Goal: Obtain resource: Download file/media

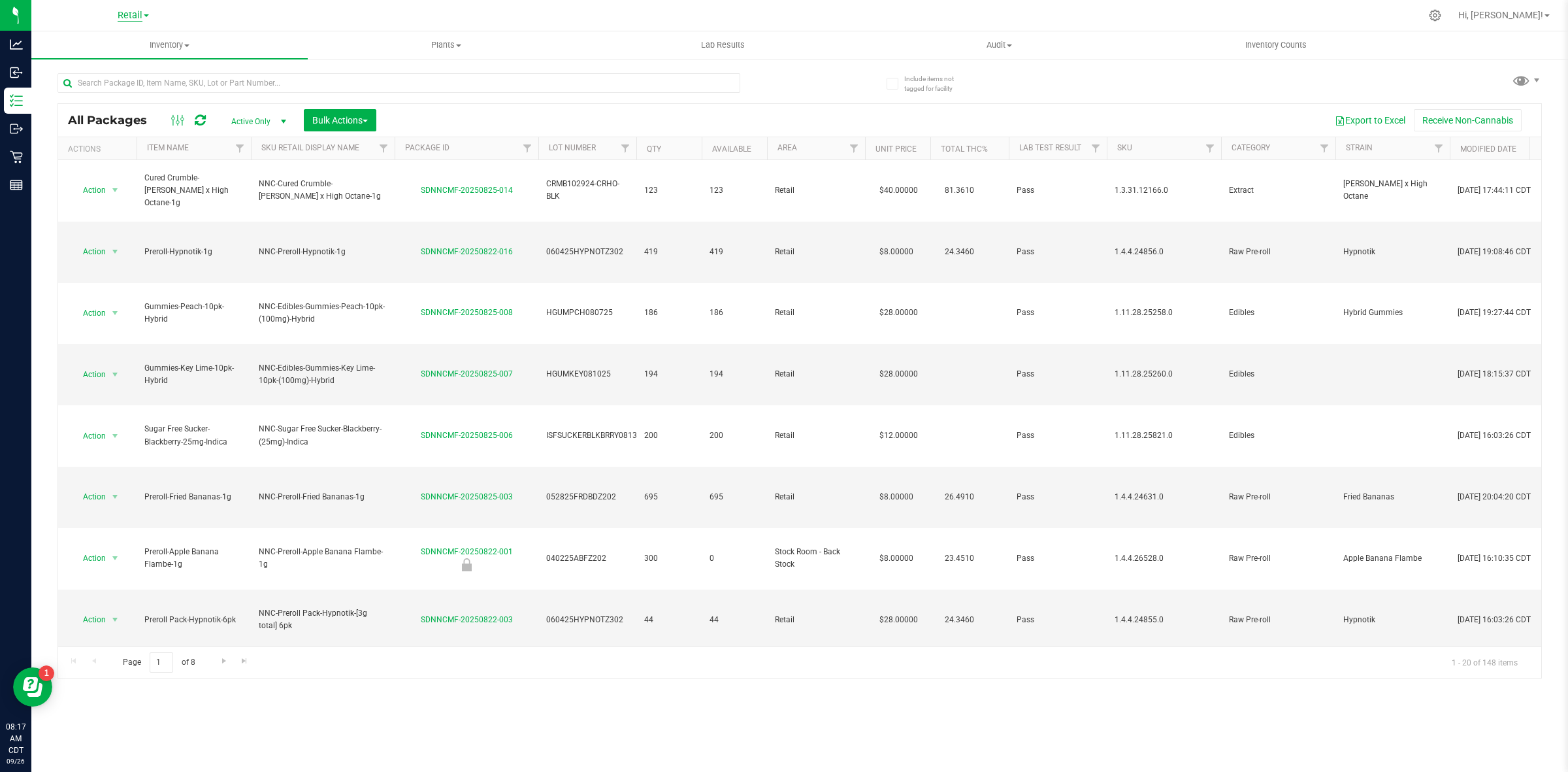
click at [136, 12] on span "Retail" at bounding box center [130, 16] width 25 height 12
click at [111, 42] on link "Cultivation" at bounding box center [133, 45] width 190 height 17
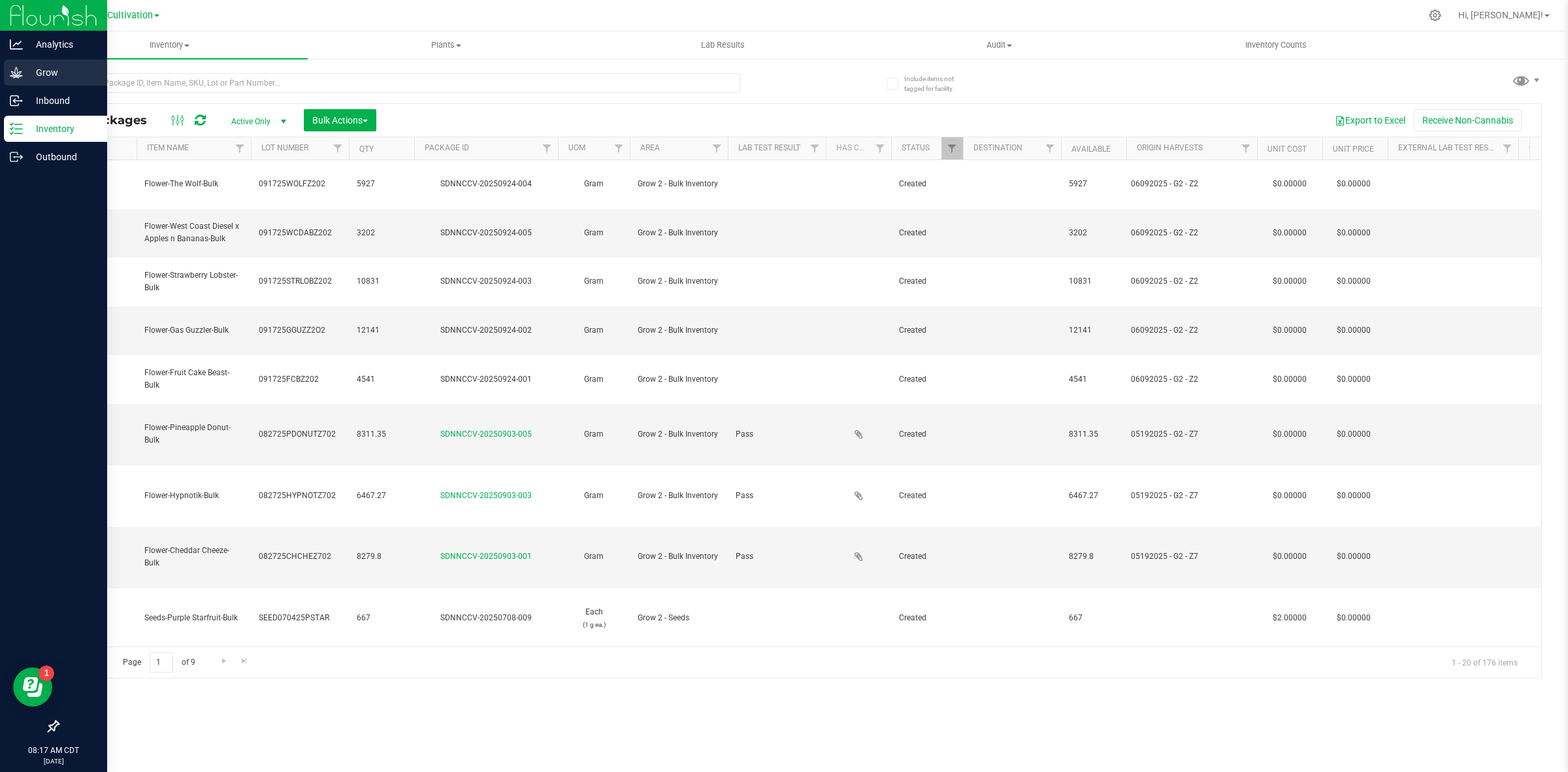
click at [17, 71] on icon at bounding box center [16, 72] width 12 height 11
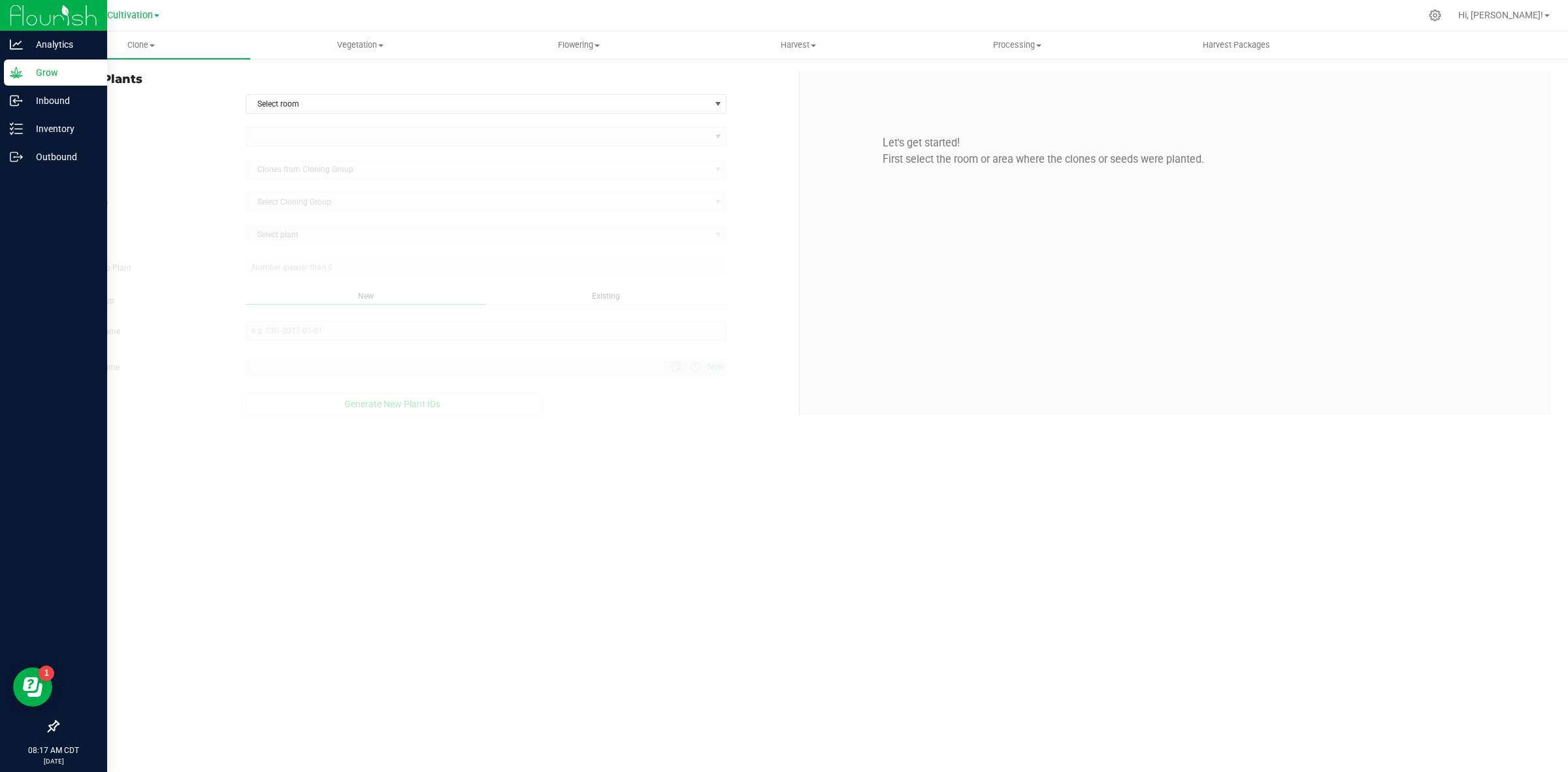
type input "[DATE] 8:17 AM"
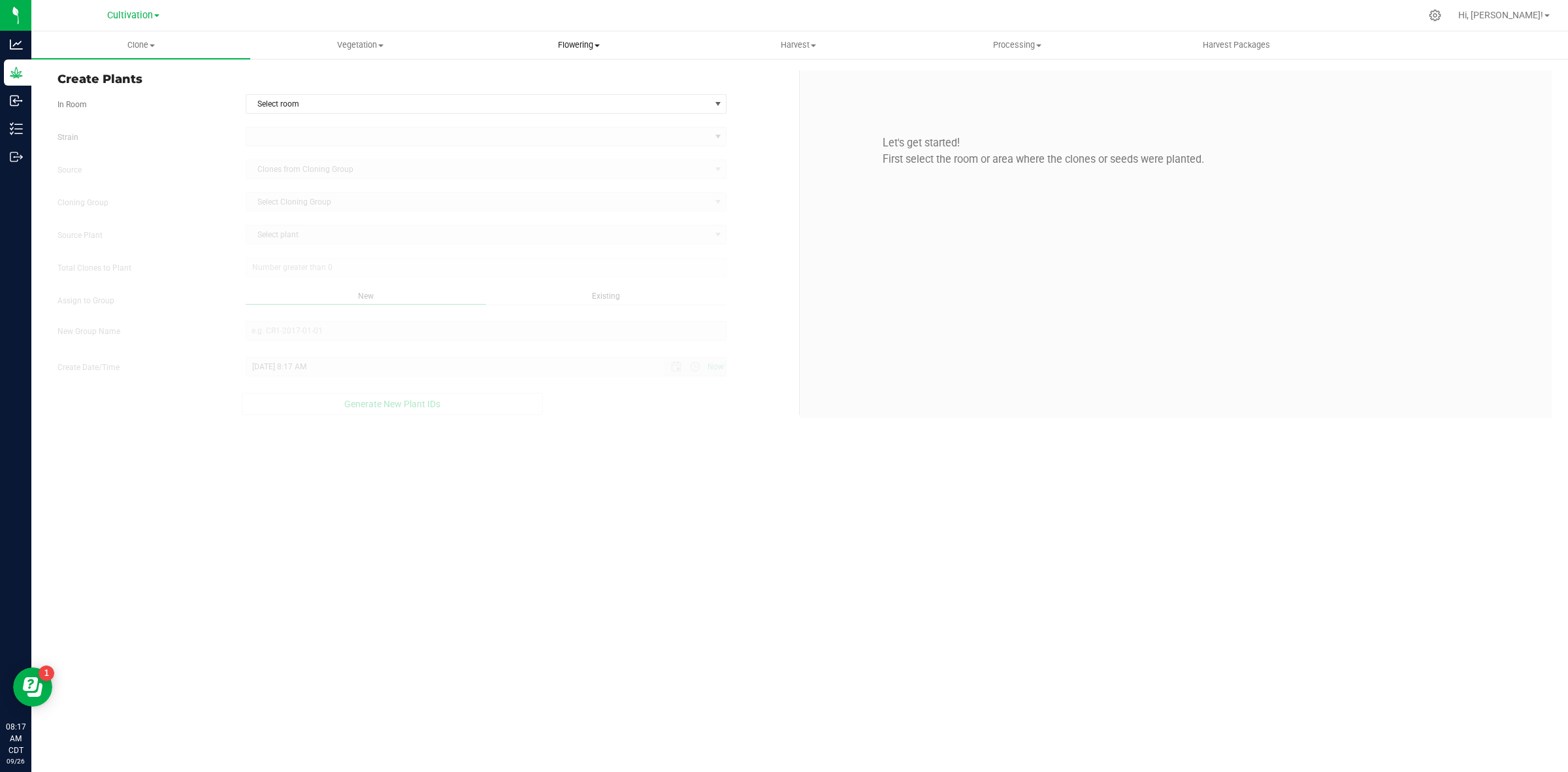
click at [573, 37] on uib-tab-heading "Flowering Create harvest Flowering groups Flowering plants Apply to plants" at bounding box center [579, 45] width 217 height 26
click at [547, 89] on span "Flowering groups" at bounding box center [525, 95] width 109 height 11
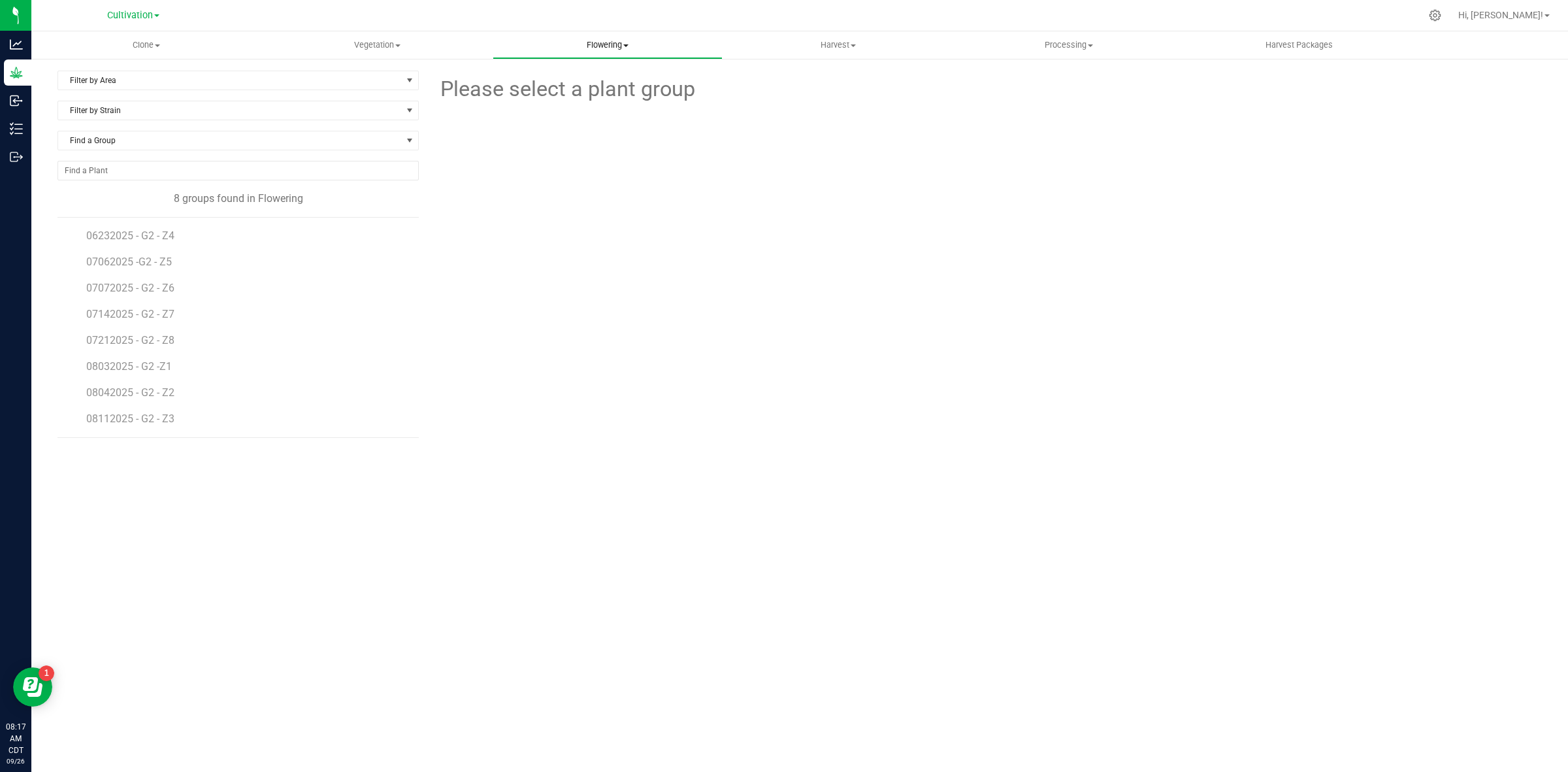
click at [603, 42] on span "Flowering" at bounding box center [607, 45] width 229 height 12
click at [576, 106] on span "Flowering plants" at bounding box center [545, 110] width 106 height 11
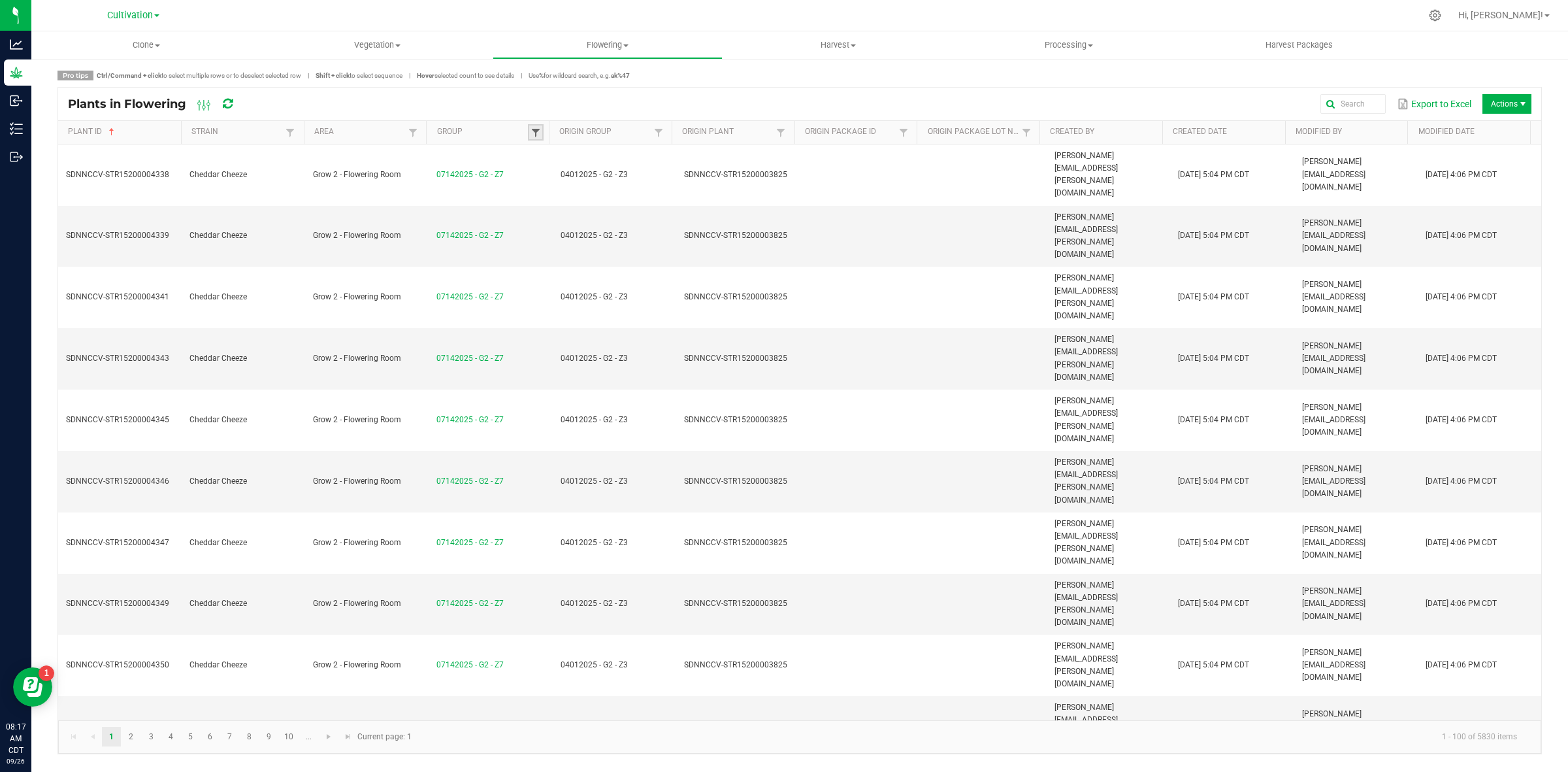
click at [540, 133] on span at bounding box center [536, 132] width 10 height 10
click at [576, 164] on input at bounding box center [600, 161] width 116 height 19
type input "080"
click at [547, 186] on li "08032025 - G2 -Z1" at bounding box center [600, 187] width 127 height 17
checkbox -Z1 "true"
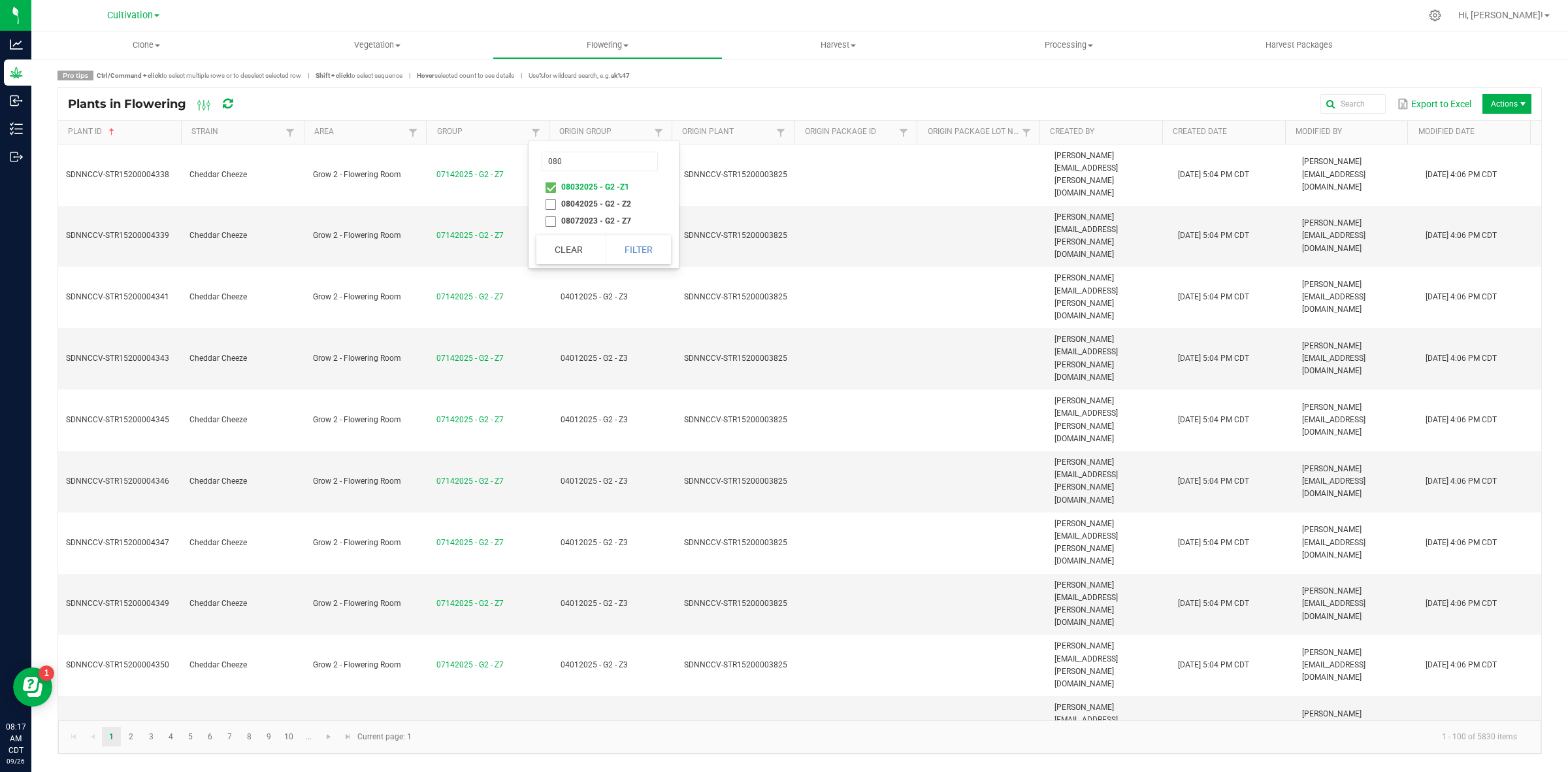
drag, startPoint x: 550, startPoint y: 203, endPoint x: 566, endPoint y: 226, distance: 28.0
click at [549, 204] on li "08042025 - G2 - Z2" at bounding box center [600, 203] width 127 height 17
checkbox Z2 "true"
click at [630, 252] on button "Filter" at bounding box center [638, 249] width 65 height 29
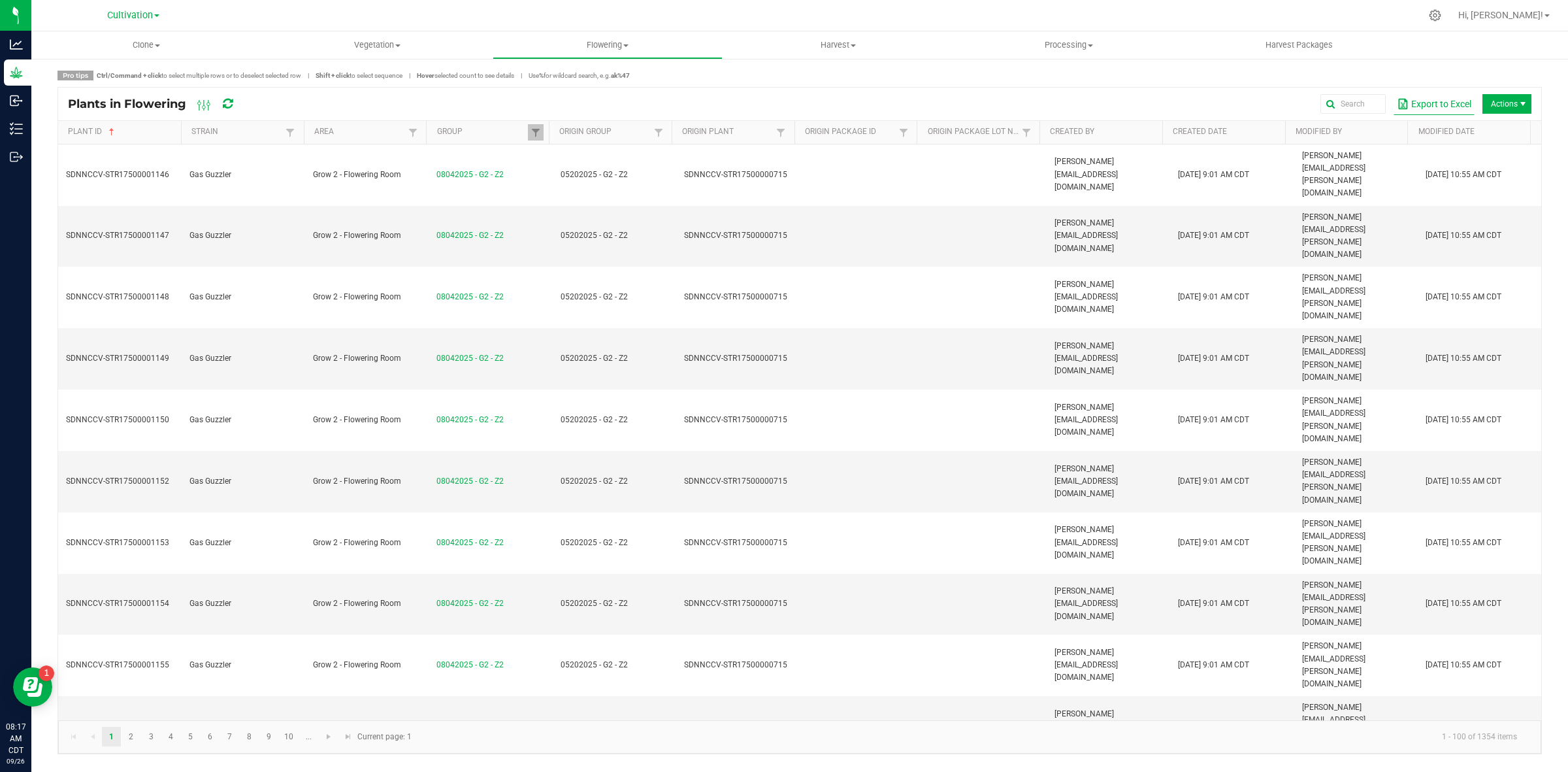
click at [1425, 111] on button "Export to Excel" at bounding box center [1435, 104] width 81 height 22
click at [601, 49] on span "Flowering" at bounding box center [607, 45] width 229 height 12
click at [583, 96] on span "Flowering groups" at bounding box center [547, 95] width 109 height 11
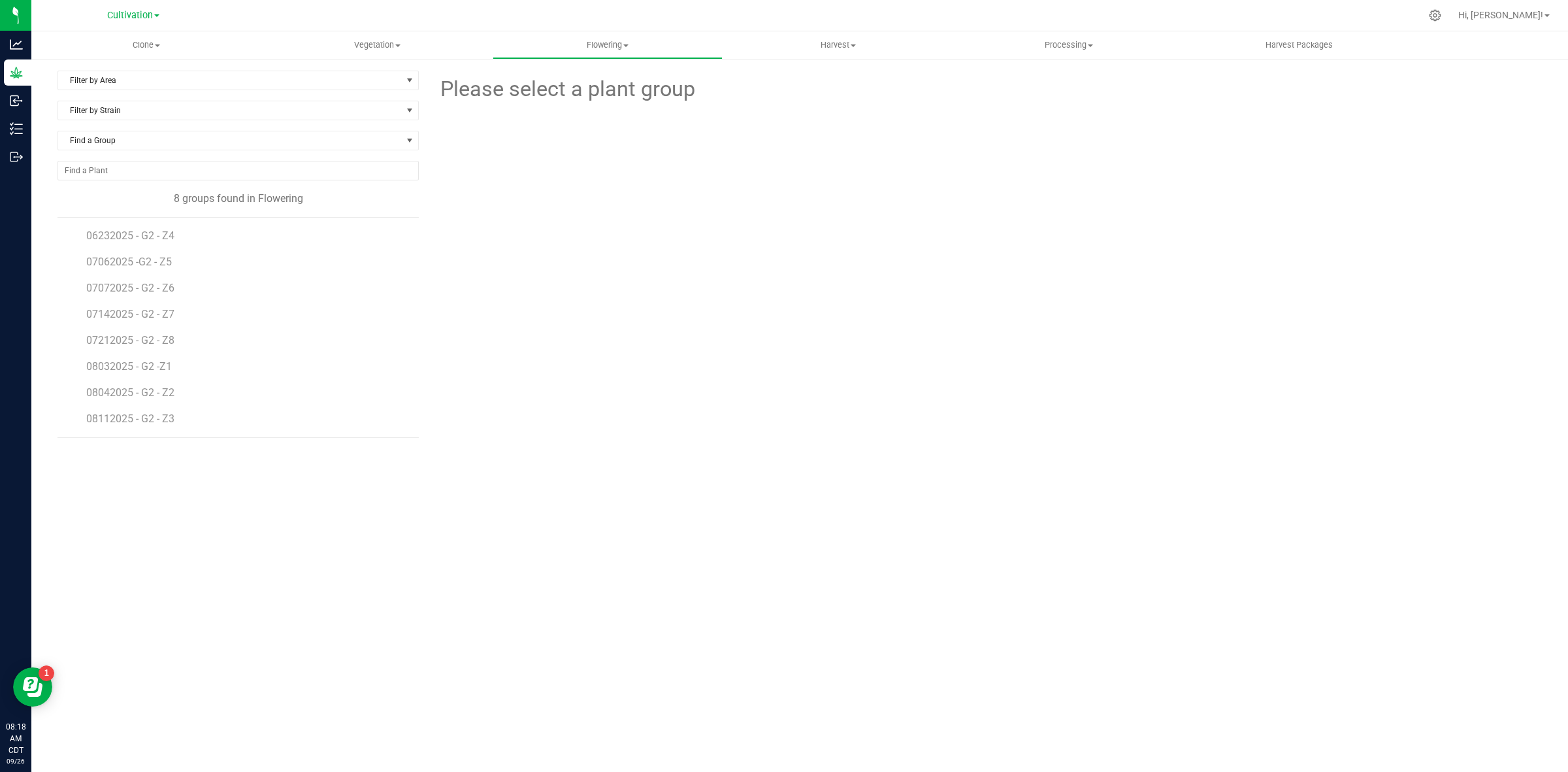
click at [161, 358] on li "08032025 - G2 -Z1" at bounding box center [248, 361] width 323 height 26
click at [161, 364] on span "08032025 - G2 -Z1" at bounding box center [131, 365] width 88 height 12
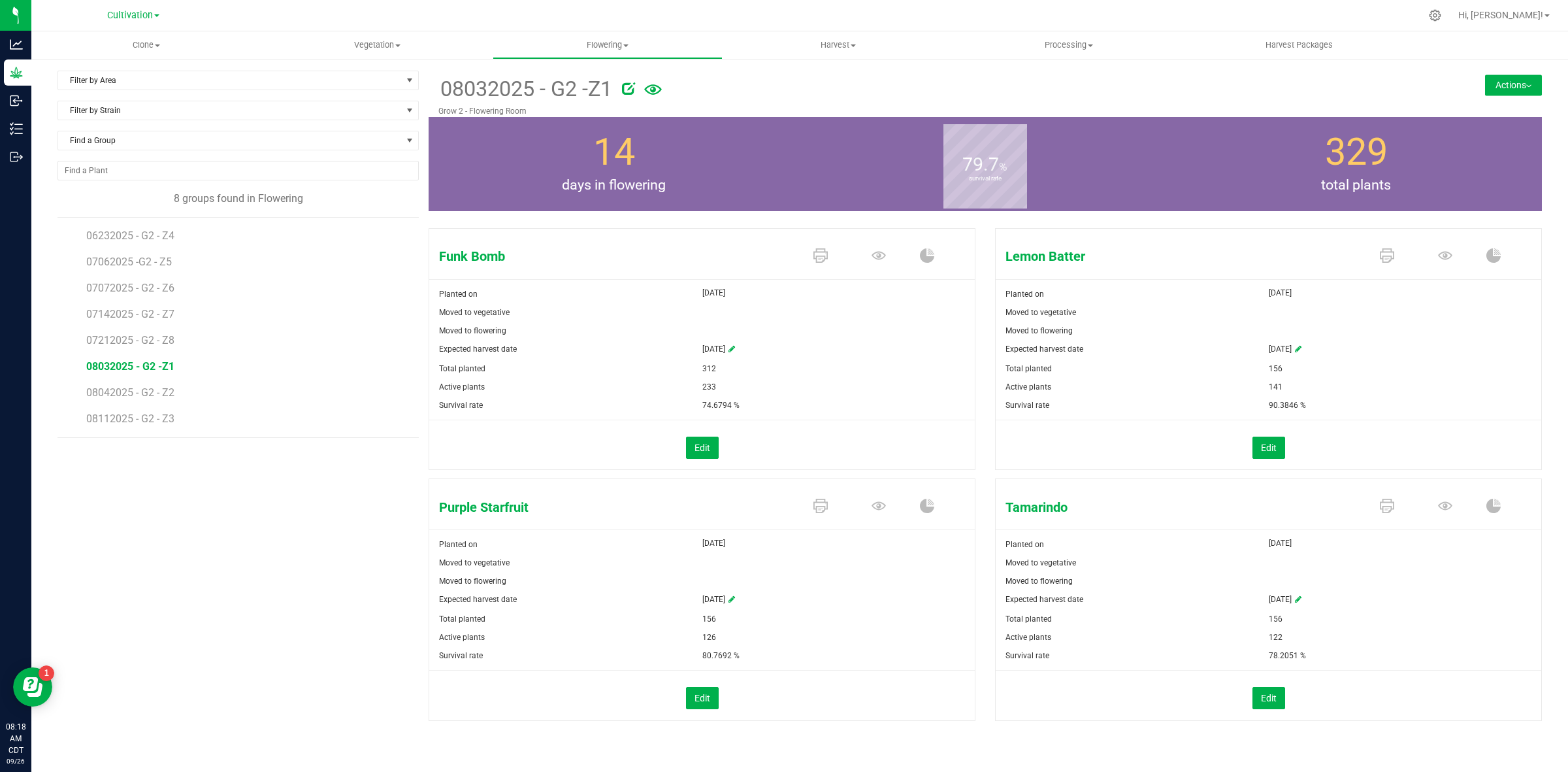
click at [655, 83] on icon at bounding box center [652, 89] width 17 height 29
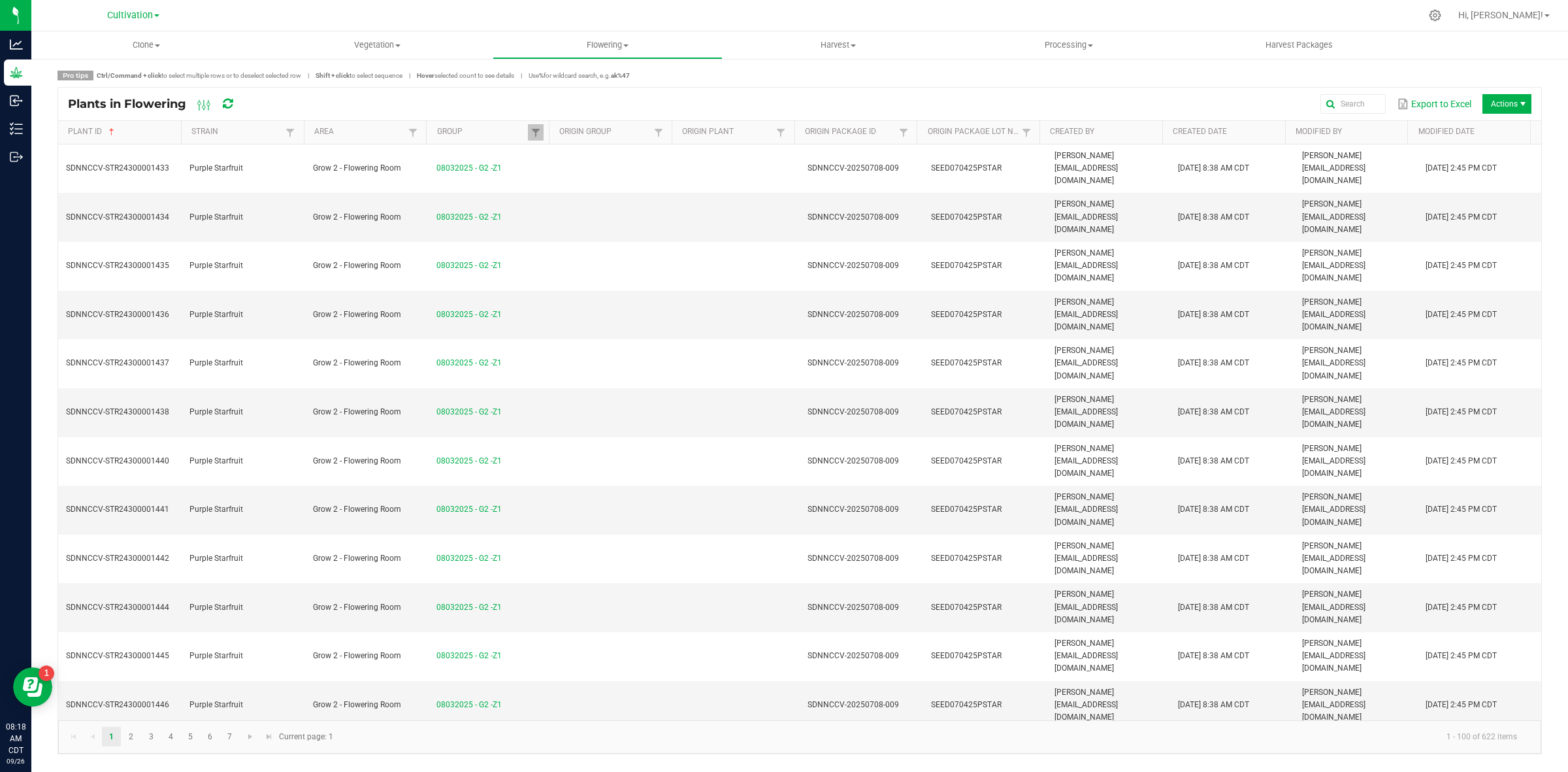
click at [1114, 71] on div "Pro tips Ctrl/Command + click to select multiple rows or to deselect selected r…" at bounding box center [799, 75] width 1484 height 10
click at [1422, 102] on button "Export to Excel" at bounding box center [1435, 104] width 81 height 22
click at [586, 40] on span "Flowering" at bounding box center [607, 45] width 229 height 12
click at [559, 97] on span "Flowering groups" at bounding box center [547, 95] width 109 height 11
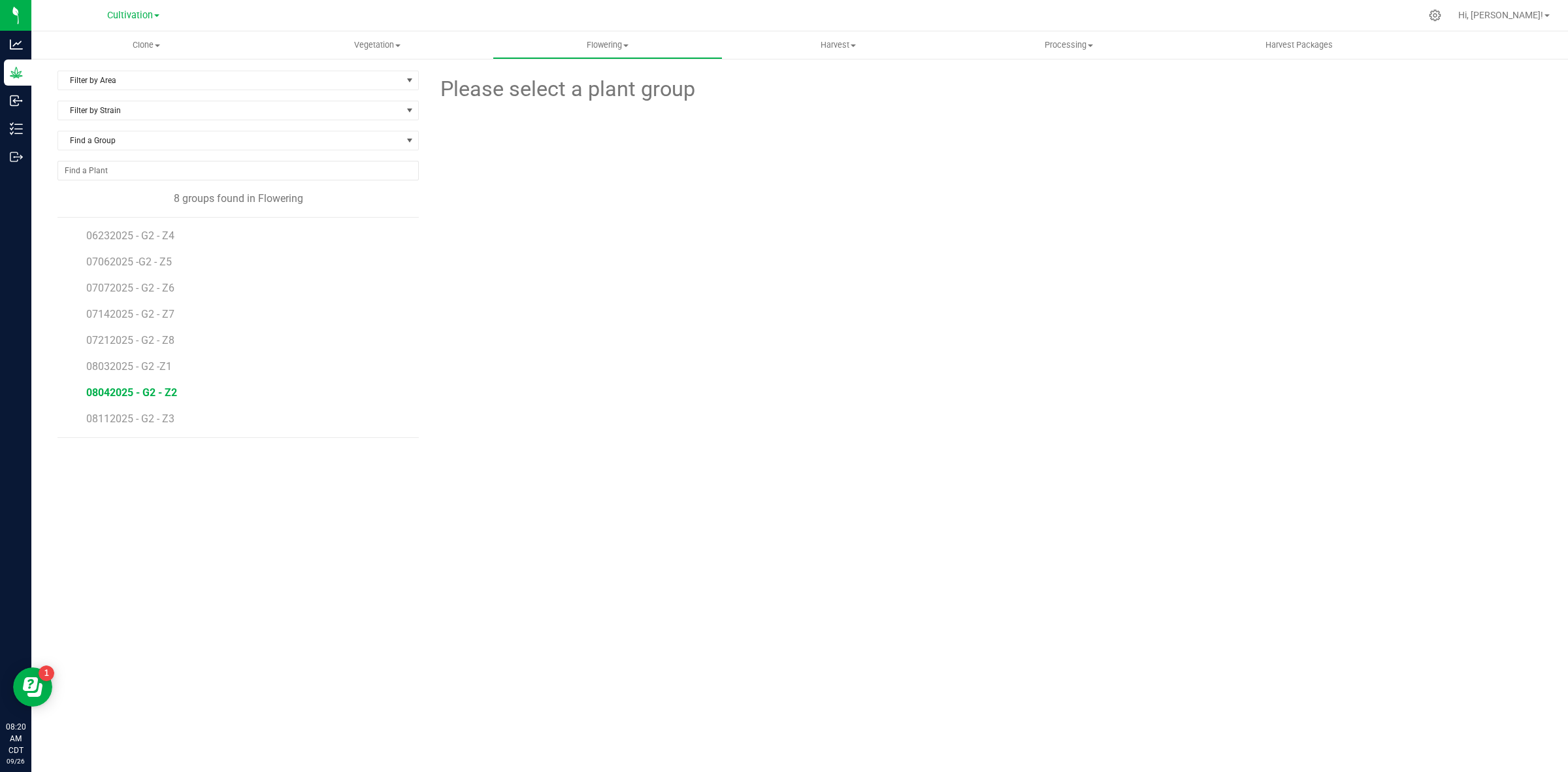
click at [167, 396] on span "08042025 - G2 - Z2" at bounding box center [132, 392] width 91 height 12
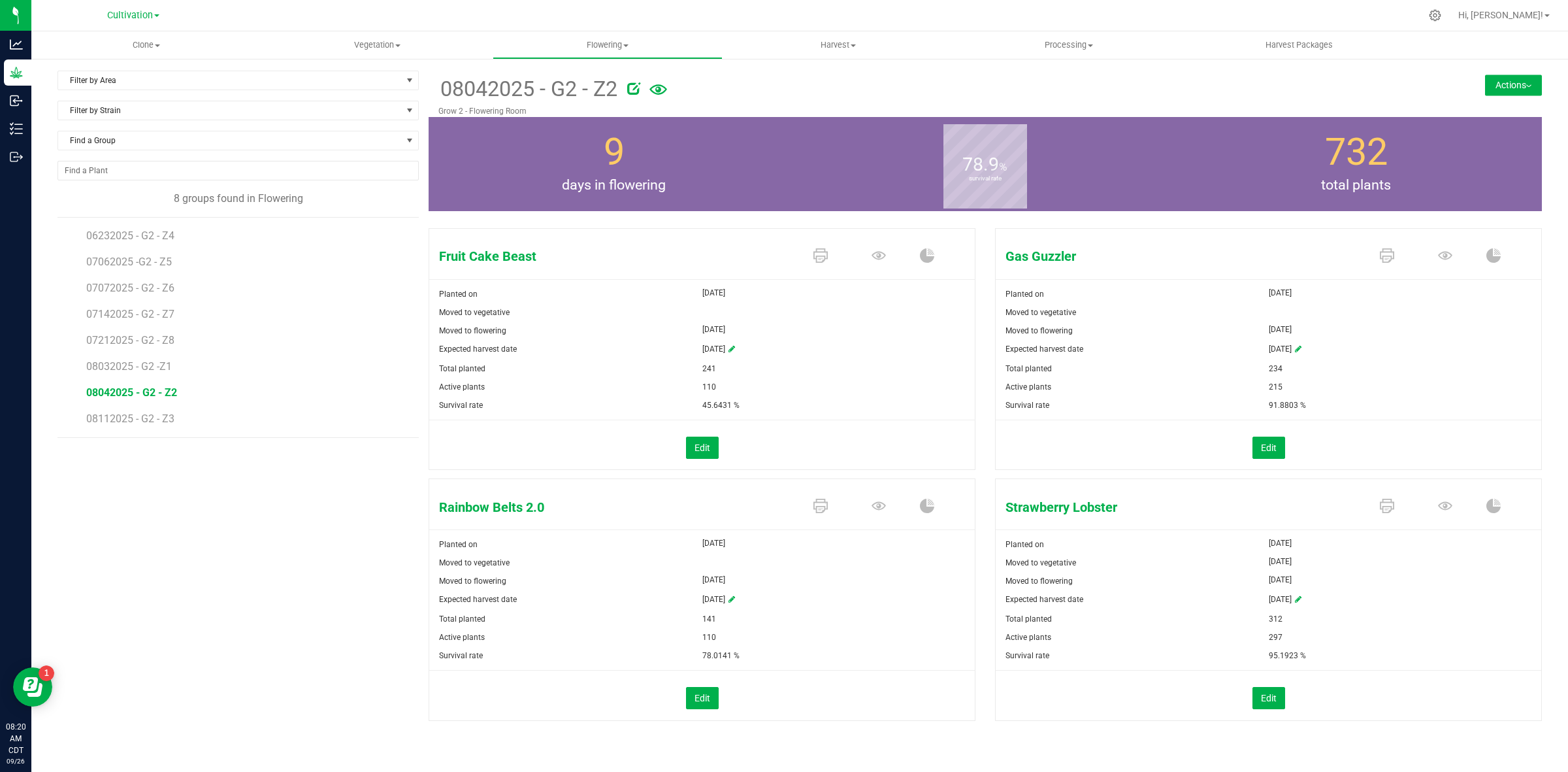
click at [664, 90] on icon at bounding box center [658, 89] width 17 height 29
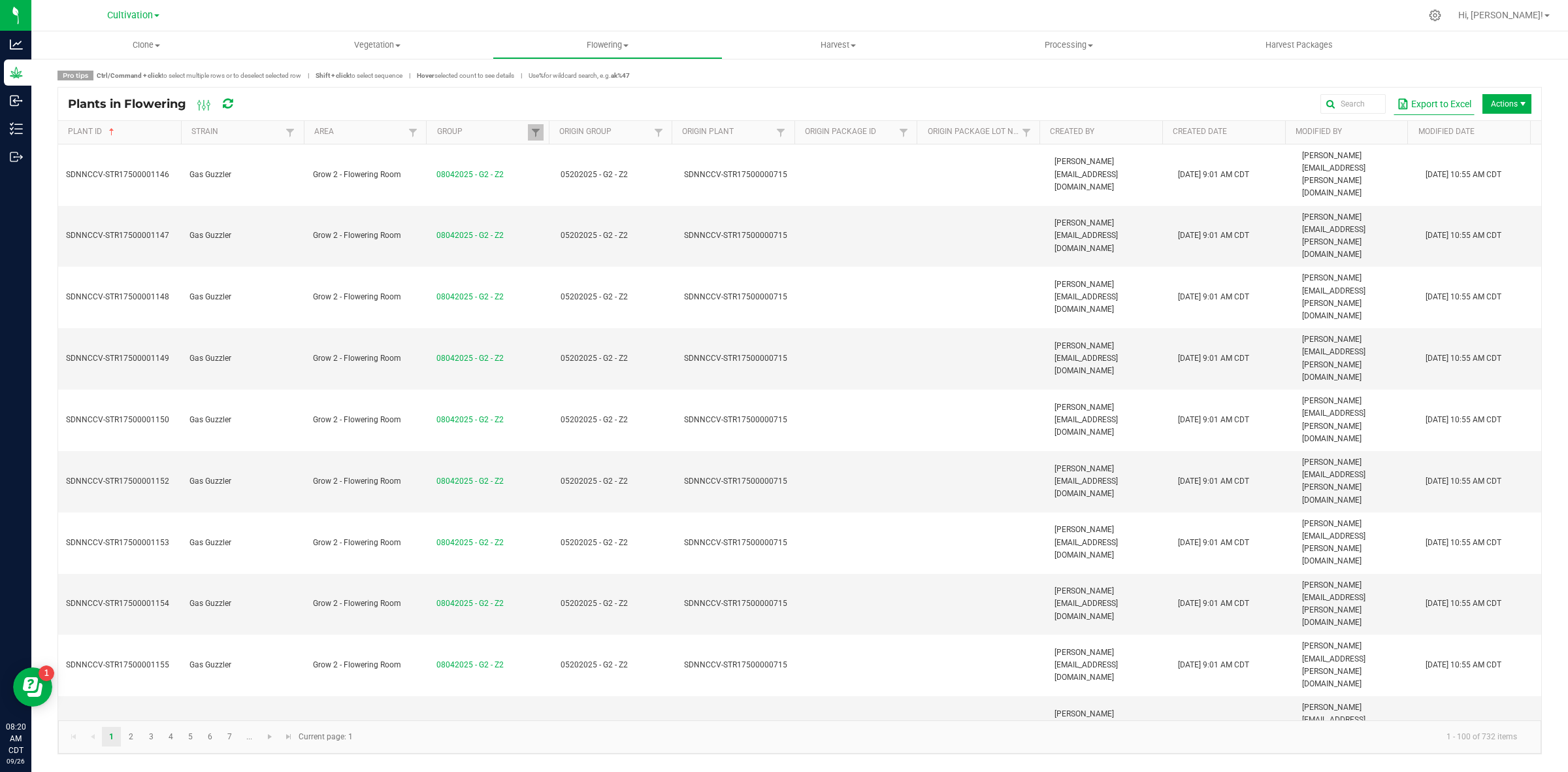
click at [1436, 103] on button "Export to Excel" at bounding box center [1435, 104] width 81 height 22
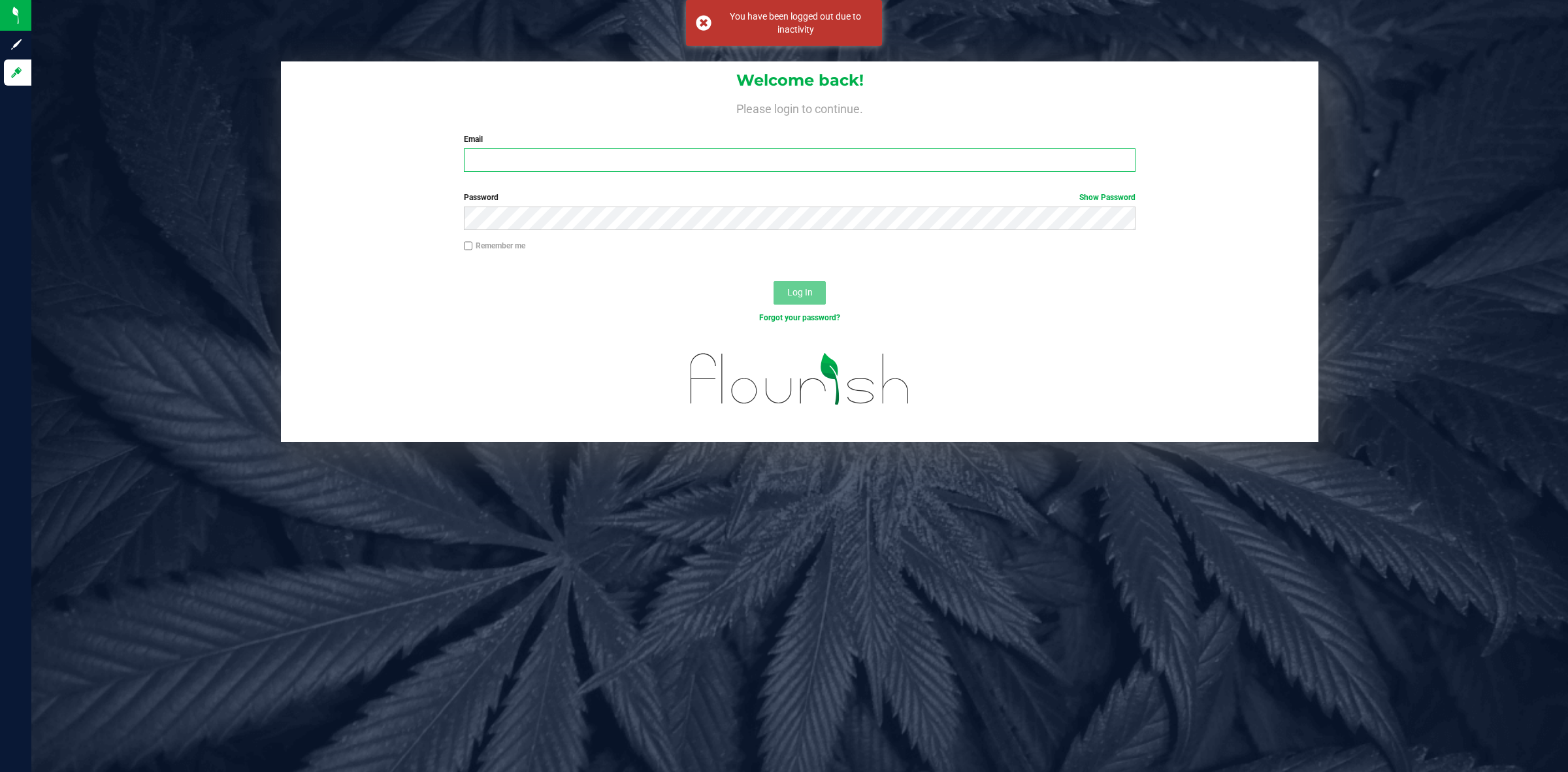
type input "[EMAIL_ADDRESS][PERSON_NAME][DOMAIN_NAME]"
